Goal: Information Seeking & Learning: Learn about a topic

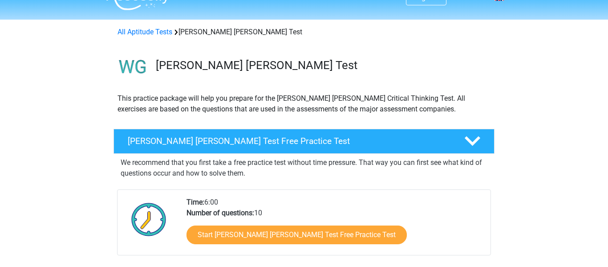
scroll to position [36, 0]
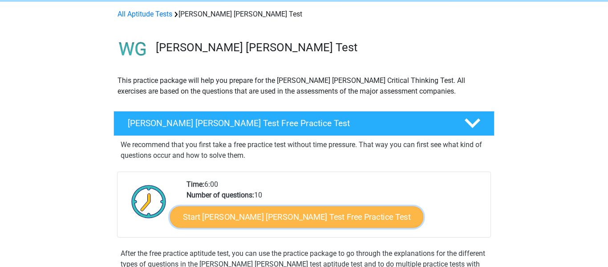
click at [256, 211] on link "Start Watson Glaser Test Free Practice Test" at bounding box center [296, 216] width 253 height 21
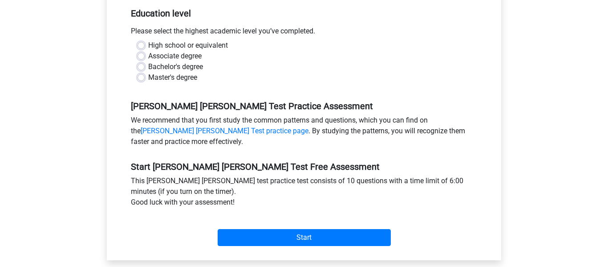
scroll to position [196, 0]
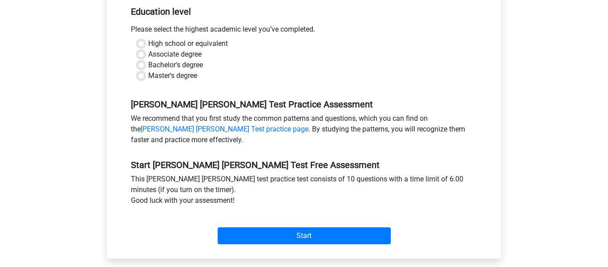
click at [148, 38] on label "High school or equivalent" at bounding box center [188, 43] width 80 height 11
click at [141, 38] on input "High school or equivalent" at bounding box center [141, 42] width 7 height 9
radio input "true"
click at [286, 234] on div "Start" at bounding box center [304, 228] width 360 height 38
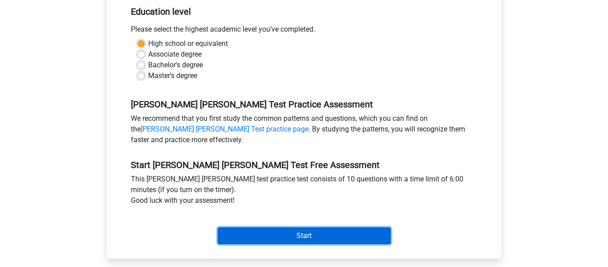
click at [291, 227] on input "Start" at bounding box center [304, 235] width 173 height 17
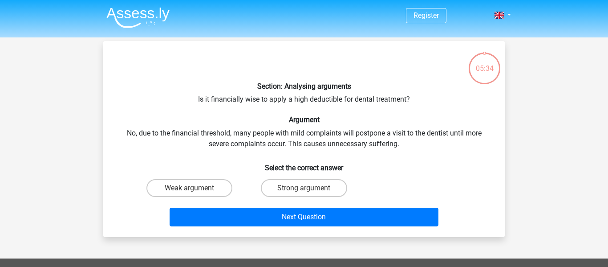
click at [304, 189] on input "Strong argument" at bounding box center [307, 191] width 6 height 6
radio input "true"
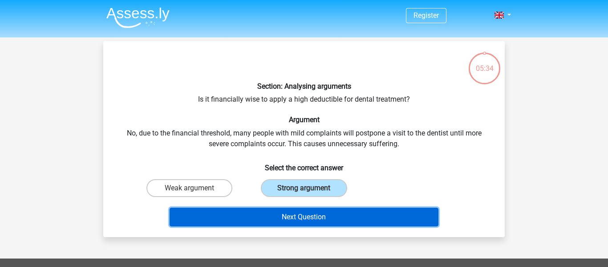
click at [305, 215] on button "Next Question" at bounding box center [304, 216] width 269 height 19
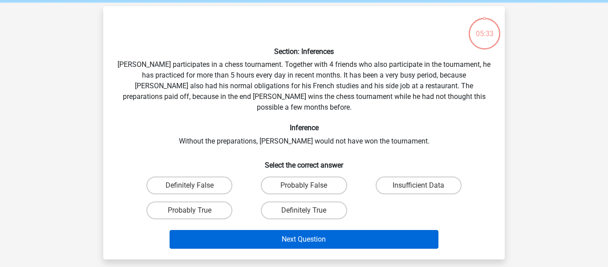
scroll to position [41, 0]
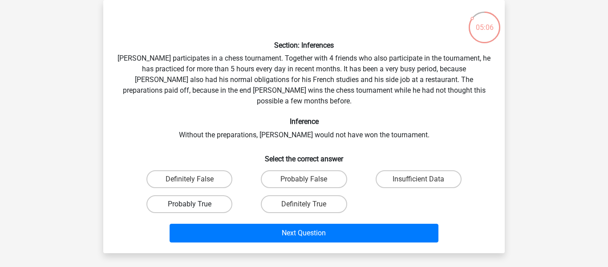
click at [207, 195] on label "Probably True" at bounding box center [189, 204] width 86 height 18
click at [195, 204] on input "Probably True" at bounding box center [193, 207] width 6 height 6
radio input "true"
click at [420, 179] on input "Insufficient Data" at bounding box center [421, 182] width 6 height 6
radio input "true"
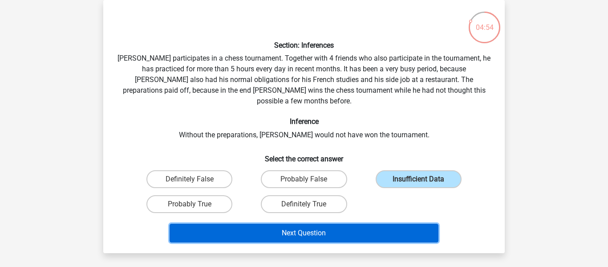
click at [312, 223] on button "Next Question" at bounding box center [304, 232] width 269 height 19
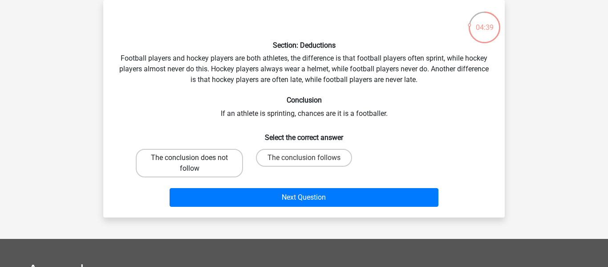
click at [156, 169] on label "The conclusion does not follow" at bounding box center [189, 163] width 107 height 28
click at [190, 163] on input "The conclusion does not follow" at bounding box center [193, 161] width 6 height 6
radio input "true"
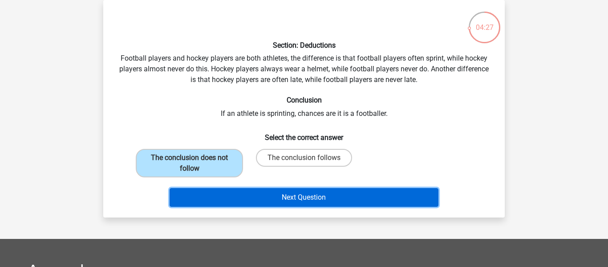
click at [237, 199] on button "Next Question" at bounding box center [304, 197] width 269 height 19
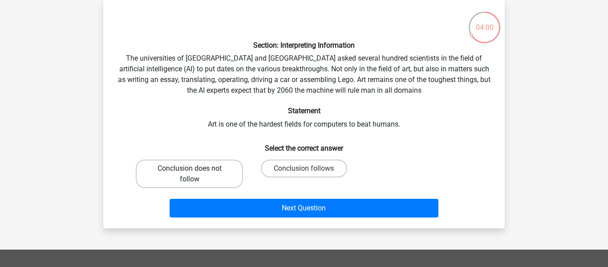
click at [218, 182] on label "Conclusion does not follow" at bounding box center [189, 173] width 107 height 28
click at [195, 174] on input "Conclusion does not follow" at bounding box center [193, 171] width 6 height 6
radio input "true"
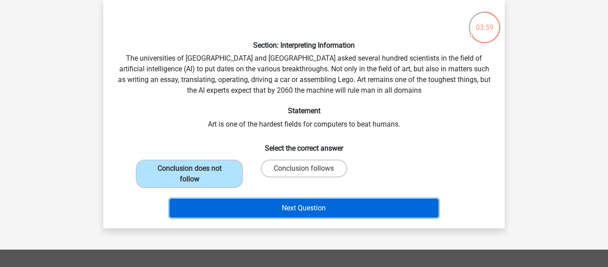
click at [234, 206] on button "Next Question" at bounding box center [304, 207] width 269 height 19
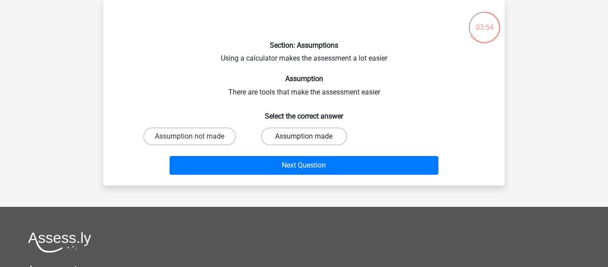
click at [311, 134] on label "Assumption made" at bounding box center [304, 136] width 86 height 18
click at [310, 136] on input "Assumption made" at bounding box center [307, 139] width 6 height 6
radio input "true"
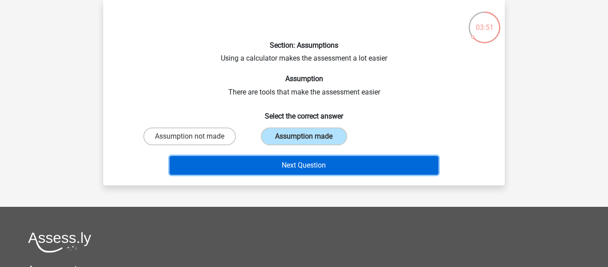
click at [319, 162] on button "Next Question" at bounding box center [304, 165] width 269 height 19
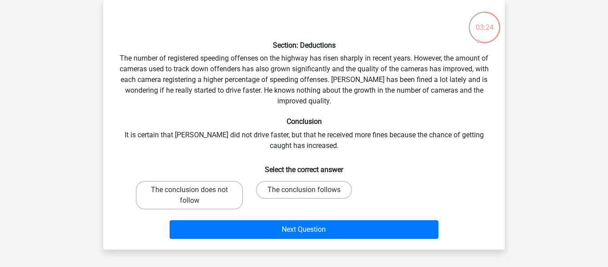
click at [186, 209] on div "The conclusion does not follow" at bounding box center [189, 195] width 114 height 36
click at [209, 187] on label "The conclusion does not follow" at bounding box center [189, 195] width 107 height 28
click at [195, 190] on input "The conclusion does not follow" at bounding box center [193, 193] width 6 height 6
radio input "true"
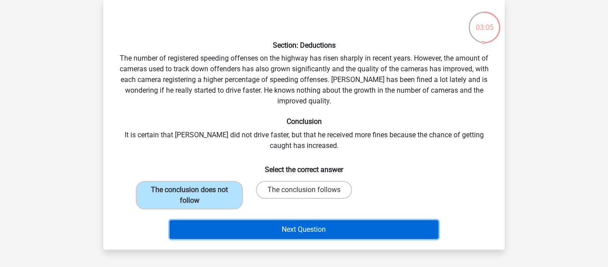
click at [283, 235] on button "Next Question" at bounding box center [304, 229] width 269 height 19
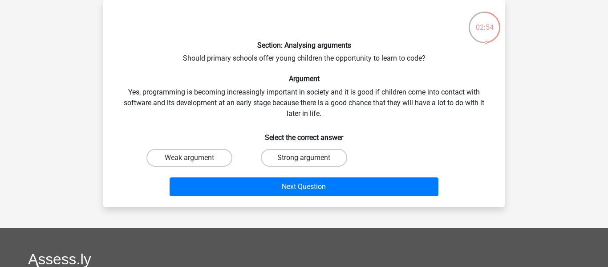
click at [293, 159] on label "Strong argument" at bounding box center [304, 158] width 86 height 18
click at [304, 159] on input "Strong argument" at bounding box center [307, 161] width 6 height 6
radio input "true"
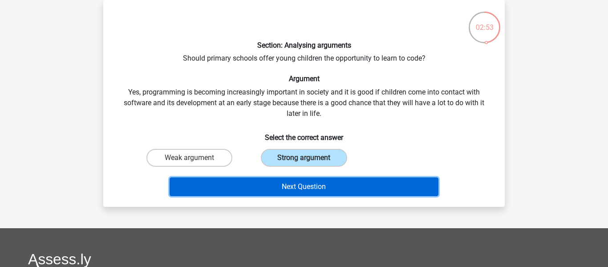
click at [297, 190] on button "Next Question" at bounding box center [304, 186] width 269 height 19
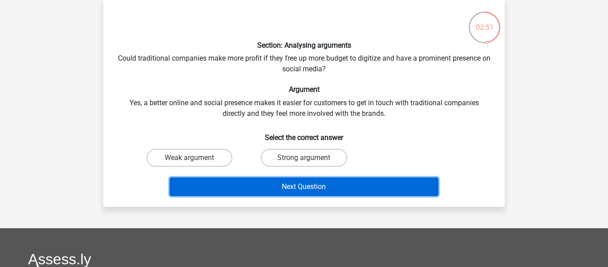
click at [295, 189] on button "Next Question" at bounding box center [304, 186] width 269 height 19
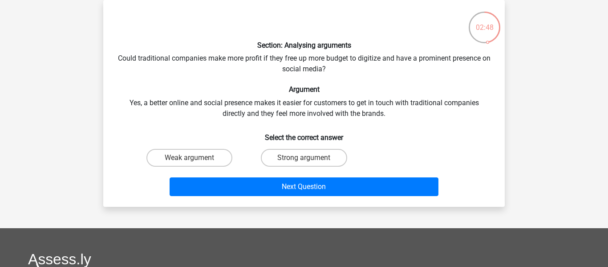
click at [305, 158] on input "Strong argument" at bounding box center [307, 161] width 6 height 6
radio input "true"
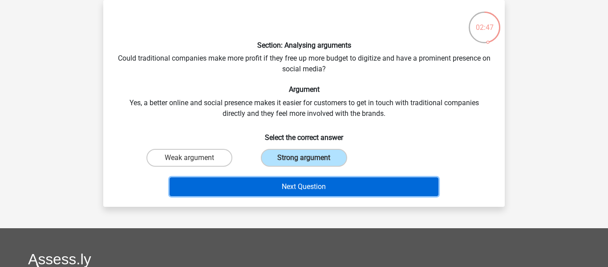
click at [299, 186] on button "Next Question" at bounding box center [304, 186] width 269 height 19
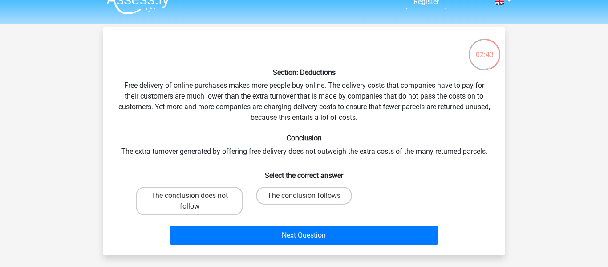
scroll to position [15, 0]
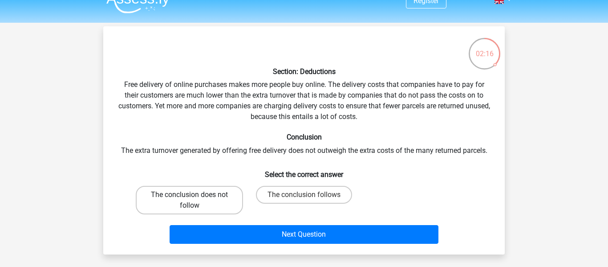
click at [216, 200] on label "The conclusion does not follow" at bounding box center [189, 200] width 107 height 28
click at [195, 200] on input "The conclusion does not follow" at bounding box center [193, 197] width 6 height 6
radio input "true"
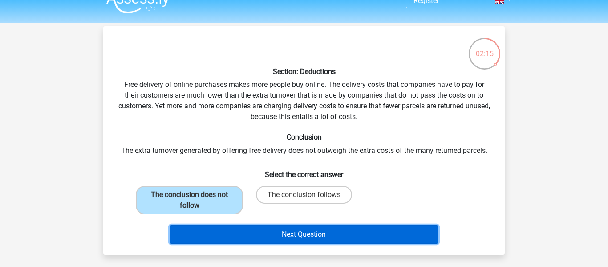
click at [247, 229] on button "Next Question" at bounding box center [304, 234] width 269 height 19
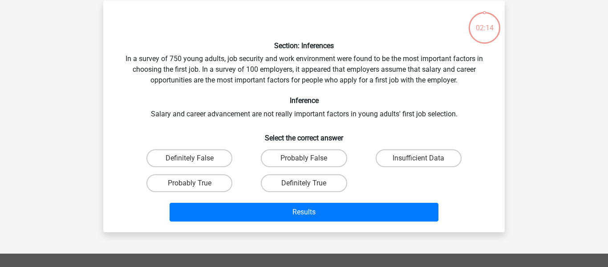
scroll to position [41, 0]
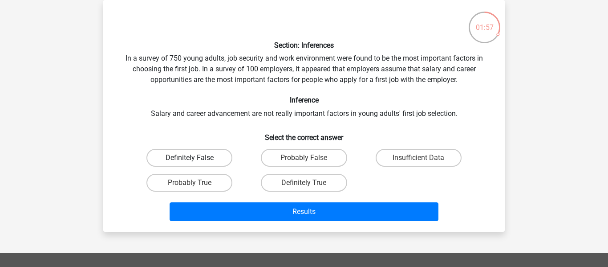
click at [208, 162] on label "Definitely False" at bounding box center [189, 158] width 86 height 18
click at [195, 162] on input "Definitely False" at bounding box center [193, 161] width 6 height 6
radio input "true"
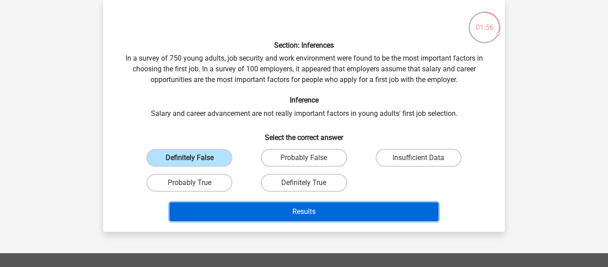
click at [231, 208] on button "Results" at bounding box center [304, 211] width 269 height 19
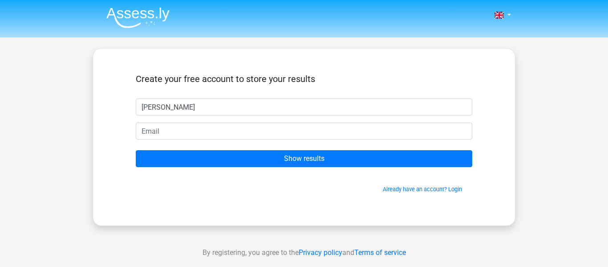
type input "kanishka"
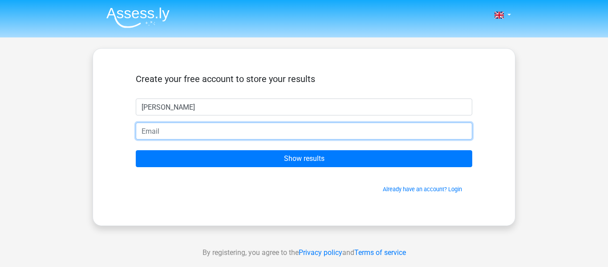
click at [230, 137] on input "email" at bounding box center [304, 130] width 336 height 17
type input "kanishkamadaan2706@gmail.com"
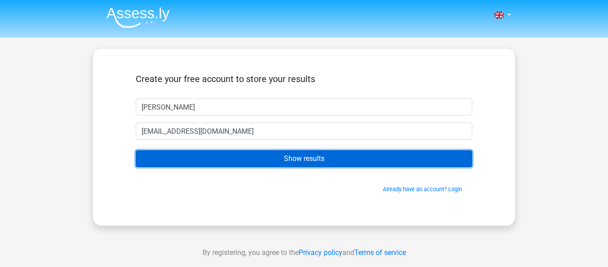
click at [255, 158] on input "Show results" at bounding box center [304, 158] width 336 height 17
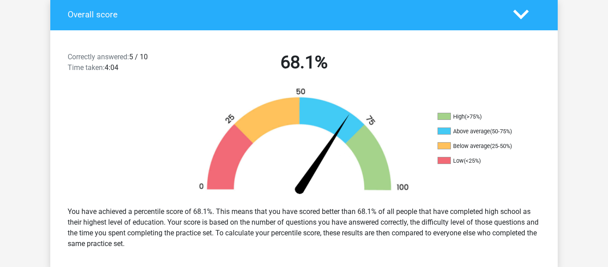
scroll to position [214, 0]
